Goal: Find contact information: Find contact information

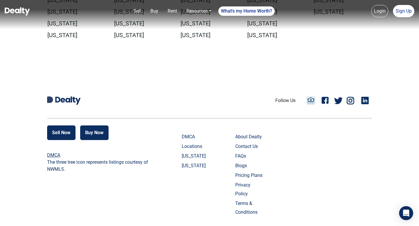
scroll to position [1316, 0]
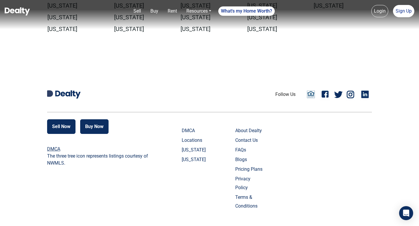
click at [235, 145] on link "Contact Us" at bounding box center [249, 140] width 29 height 9
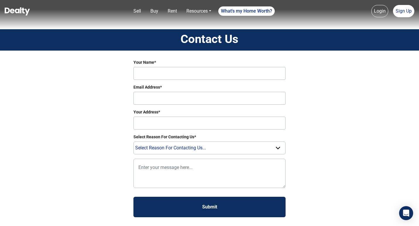
click at [10, 7] on img at bounding box center [17, 11] width 25 height 8
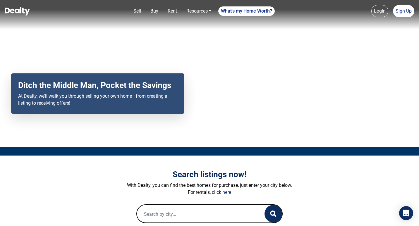
click at [160, 207] on input "text" at bounding box center [195, 214] width 116 height 19
type input "wells fargo"
click at [7, 7] on img at bounding box center [17, 11] width 25 height 8
click at [224, 191] on link "here" at bounding box center [226, 193] width 9 height 6
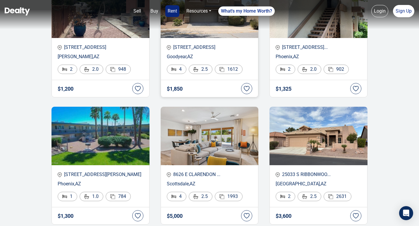
scroll to position [293, 0]
